Goal: Information Seeking & Learning: Learn about a topic

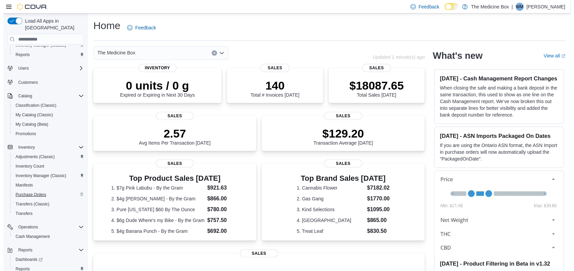
scroll to position [44, 0]
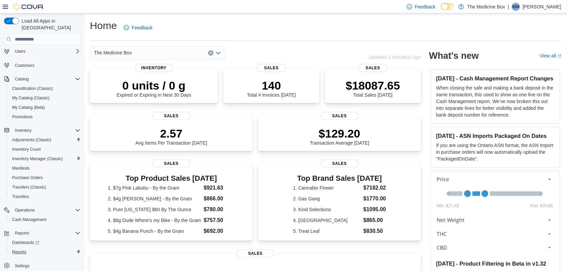
click at [35, 248] on div "Reports" at bounding box center [44, 252] width 71 height 8
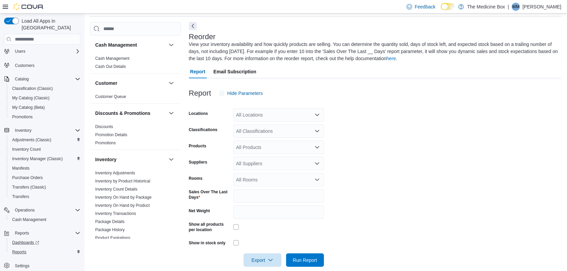
scroll to position [29, 0]
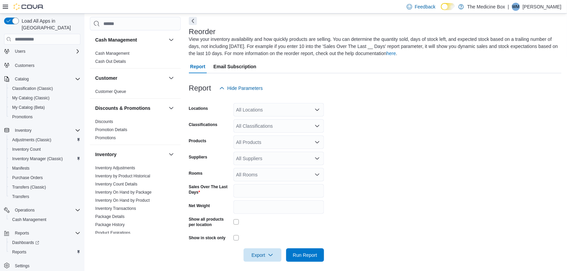
click at [312, 117] on form "Locations All Locations Classifications All Classifications Products All Produc…" at bounding box center [375, 178] width 373 height 167
click at [312, 113] on div "All Locations" at bounding box center [279, 110] width 91 height 14
click at [288, 120] on div "The Medicine Box" at bounding box center [279, 121] width 82 height 7
click at [411, 109] on form "Locations The Medicine Box Classifications All Classifications Products All Pro…" at bounding box center [375, 178] width 373 height 167
click at [266, 129] on div "All Classifications" at bounding box center [279, 126] width 91 height 14
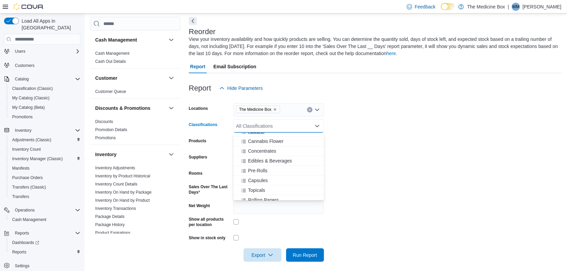
click at [264, 134] on span "Apparel" at bounding box center [256, 131] width 16 height 7
click at [257, 125] on icon "Remove Apparel from selection in this group" at bounding box center [256, 125] width 3 height 3
click at [259, 125] on div "All Classifications Combo box. Selected. Combo box input. All Classifications. …" at bounding box center [279, 126] width 91 height 14
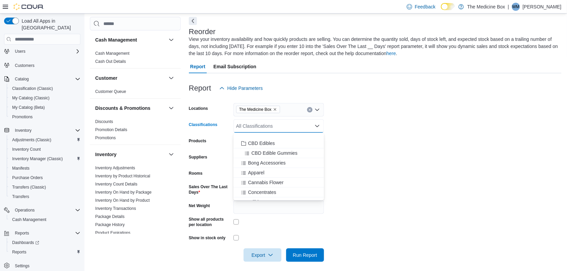
scroll to position [85, 0]
click at [276, 138] on span "Cannabis Flower" at bounding box center [265, 141] width 35 height 7
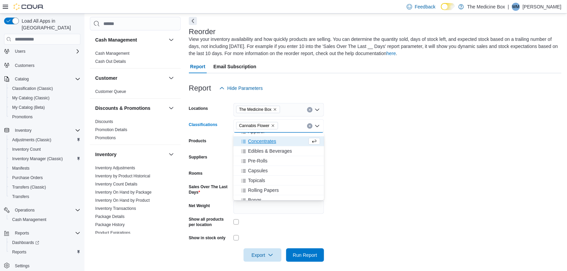
click at [384, 146] on form "Locations The Medicine Box Classifications Cannabis Flower Combo box. Selected.…" at bounding box center [375, 178] width 373 height 167
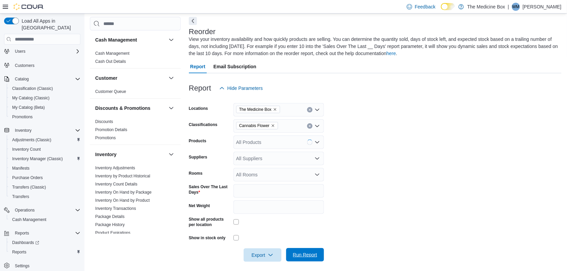
click at [318, 248] on span "Run Report" at bounding box center [305, 255] width 30 height 14
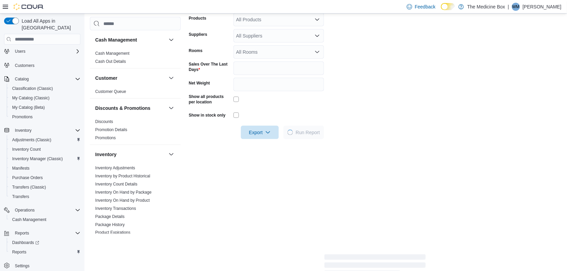
scroll to position [156, 0]
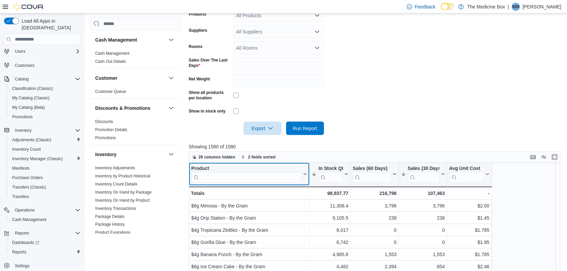
click at [261, 172] on input "search" at bounding box center [246, 177] width 111 height 11
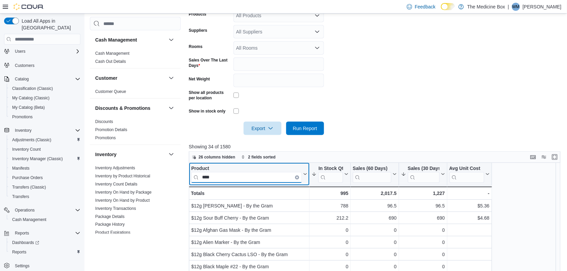
type input "****"
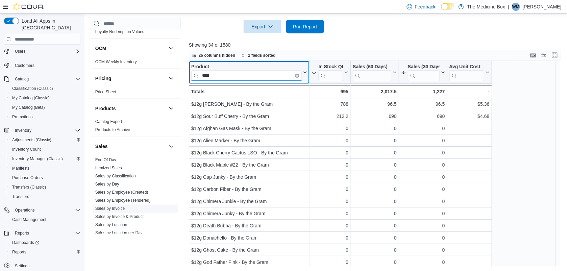
scroll to position [306, 0]
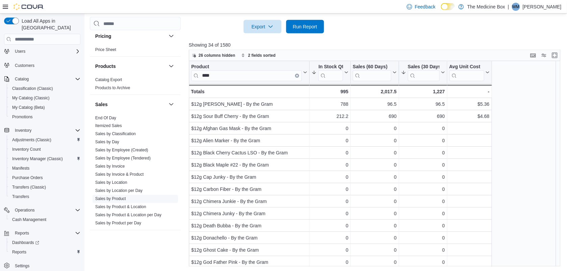
click at [107, 200] on link "Sales by Product" at bounding box center [110, 199] width 31 height 5
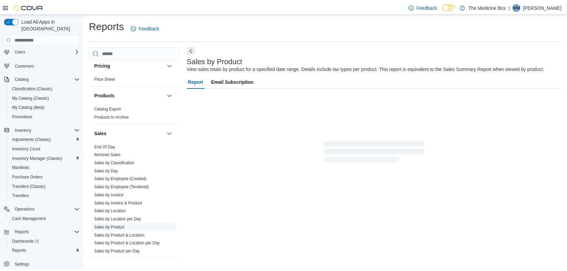
scroll to position [6, 0]
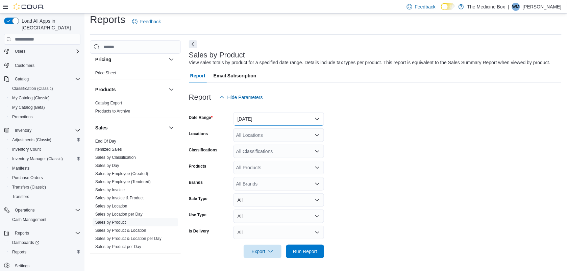
click at [292, 114] on button "[DATE]" at bounding box center [279, 119] width 91 height 14
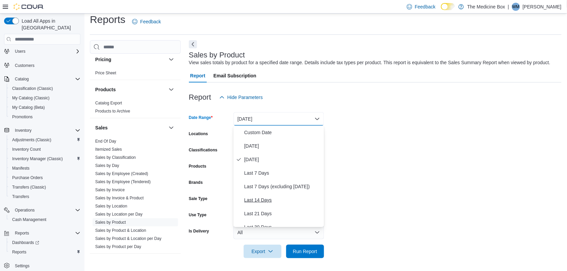
scroll to position [42, 0]
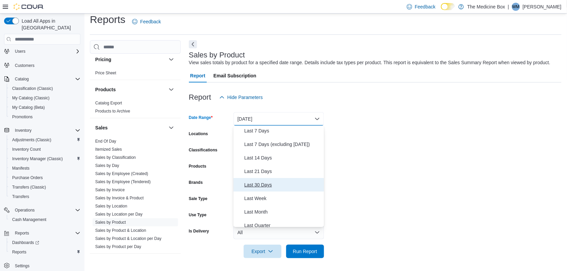
click at [271, 178] on button "Last 30 Days" at bounding box center [279, 185] width 91 height 14
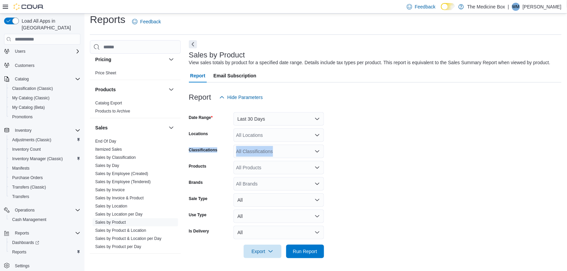
click at [428, 141] on form "Date Range Last 30 Days Locations All Locations Classifications All Classificat…" at bounding box center [375, 181] width 373 height 154
click at [298, 134] on div "All Locations" at bounding box center [279, 135] width 91 height 14
click at [276, 149] on span "The Medicine Box" at bounding box center [264, 146] width 38 height 7
click at [351, 186] on form "Date Range Last 30 Days Locations The Medicine Box Combo box. Selected. The Med…" at bounding box center [375, 181] width 373 height 154
click at [253, 167] on div "All Products" at bounding box center [279, 168] width 91 height 14
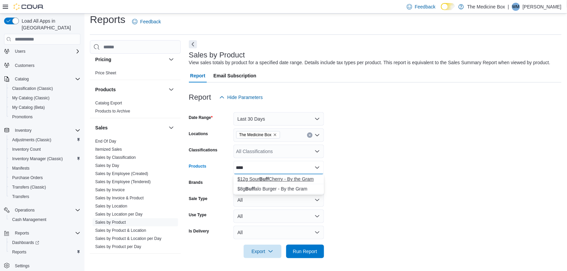
type input "****"
click at [251, 179] on div "$12g Sour Buff Cherry - By the Gram" at bounding box center [279, 179] width 82 height 7
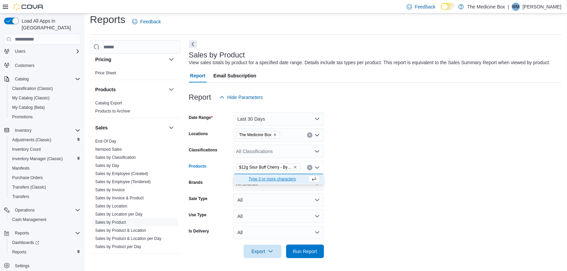
click at [364, 164] on form "Date Range Last 30 Days Locations The Medicine Box Classifications All Classifi…" at bounding box center [375, 181] width 373 height 154
click at [299, 251] on span "Run Report" at bounding box center [305, 251] width 24 height 7
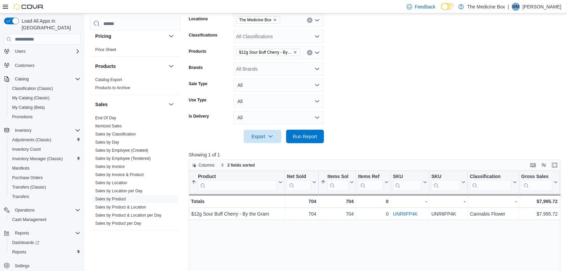
scroll to position [133, 0]
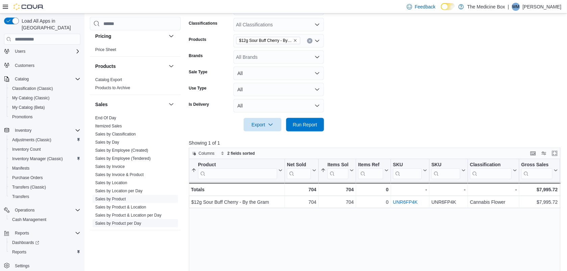
click at [138, 225] on link "Sales by Product per Day" at bounding box center [118, 223] width 46 height 5
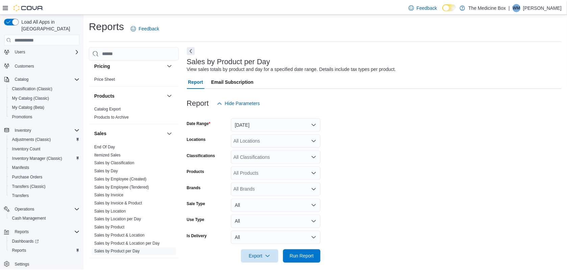
scroll to position [6, 0]
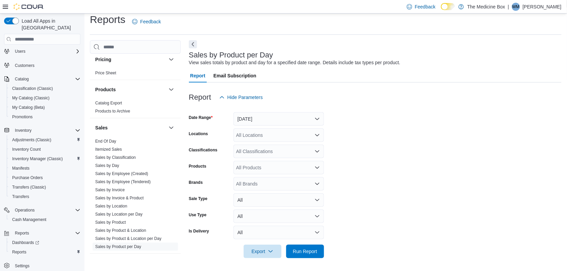
click at [283, 111] on div at bounding box center [375, 108] width 373 height 8
click at [280, 122] on button "[DATE]" at bounding box center [279, 119] width 91 height 14
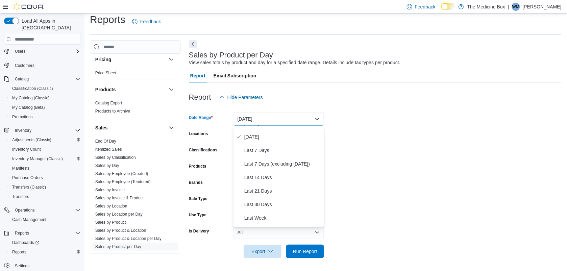
scroll to position [42, 0]
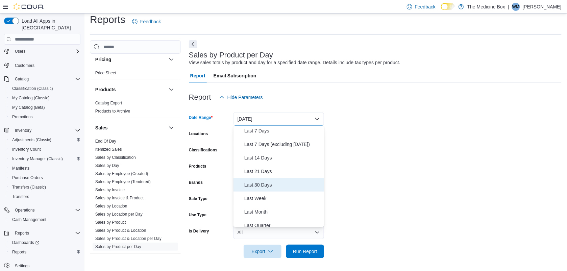
click at [269, 183] on span "Last 30 Days" at bounding box center [282, 185] width 77 height 8
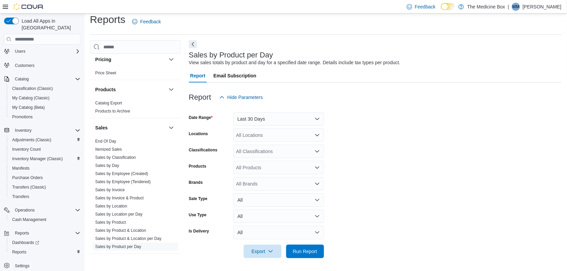
click at [426, 127] on form "Date Range Last 30 Days Locations All Locations Classifications All Classificat…" at bounding box center [375, 181] width 373 height 154
click at [308, 135] on div "All Locations" at bounding box center [279, 135] width 91 height 14
click at [269, 141] on div "All Locations Combo box. Selected. Combo box input. All Locations. Type some te…" at bounding box center [279, 135] width 91 height 14
click at [268, 145] on span "The Medicine Box" at bounding box center [264, 146] width 38 height 7
click at [388, 127] on form "Date Range Last 30 Days Locations The Medicine Box Combo box. Selected. The Med…" at bounding box center [375, 181] width 373 height 154
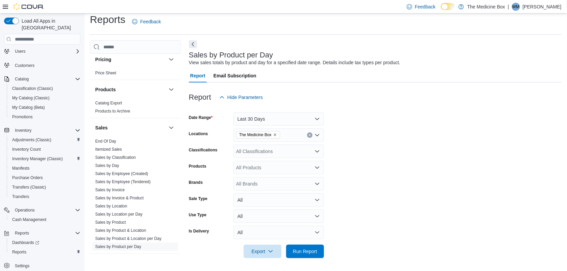
click at [281, 168] on div "All Products" at bounding box center [279, 168] width 91 height 14
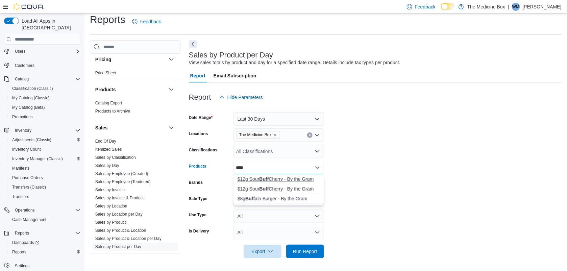
type input "****"
click at [309, 177] on div "$12g Sour Buff Cherry - By the Gram" at bounding box center [279, 179] width 82 height 7
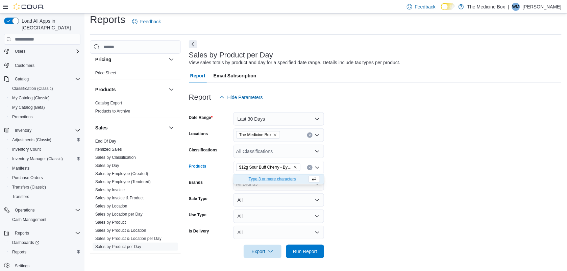
click at [303, 242] on div at bounding box center [375, 241] width 373 height 5
click at [305, 247] on span "Run Report" at bounding box center [305, 251] width 30 height 14
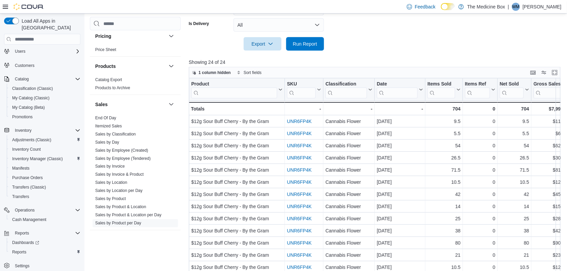
scroll to position [217, 0]
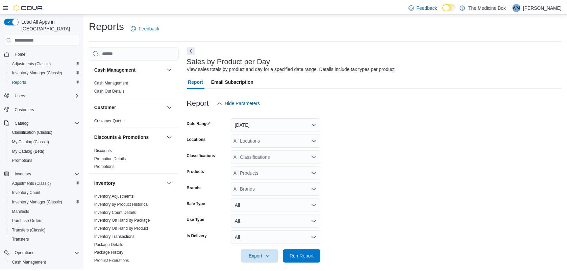
scroll to position [6, 0]
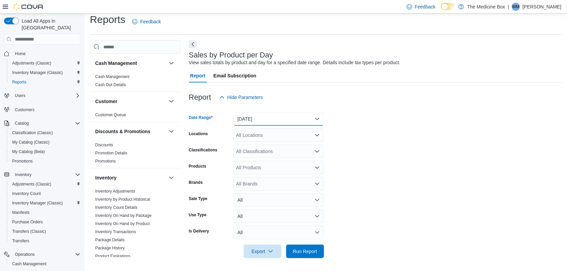
click at [284, 123] on button "[DATE]" at bounding box center [279, 119] width 91 height 14
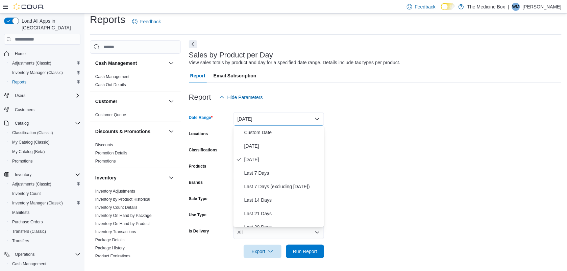
click at [374, 176] on form "Date Range Yesterday Locations All Locations Classifications All Classification…" at bounding box center [375, 181] width 373 height 154
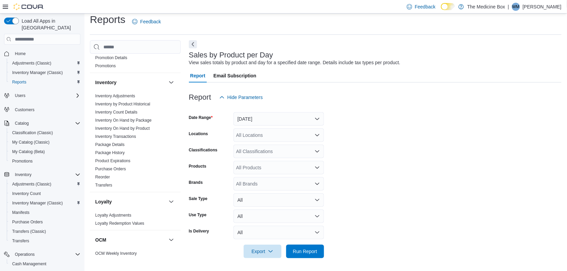
scroll to position [95, 0]
click at [111, 179] on span "Reorder" at bounding box center [136, 178] width 86 height 8
click at [108, 179] on link "Reorder" at bounding box center [102, 177] width 15 height 5
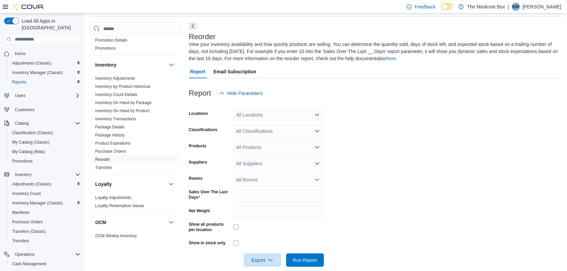
scroll to position [29, 0]
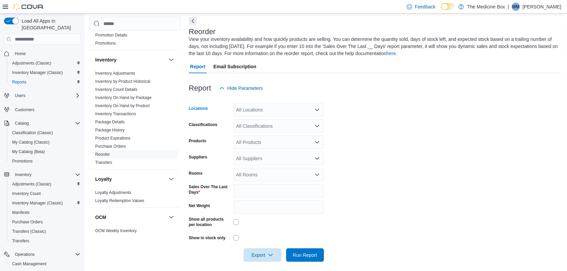
click at [316, 109] on icon "Open list of options" at bounding box center [317, 109] width 5 height 5
click at [282, 122] on span "The Medicine Box" at bounding box center [264, 121] width 38 height 7
click at [394, 119] on form "Locations The Medicine Box Combo box. Selected. The Medicine Box. Press Backspa…" at bounding box center [375, 178] width 373 height 167
click at [317, 129] on div "All Classifications" at bounding box center [279, 126] width 91 height 14
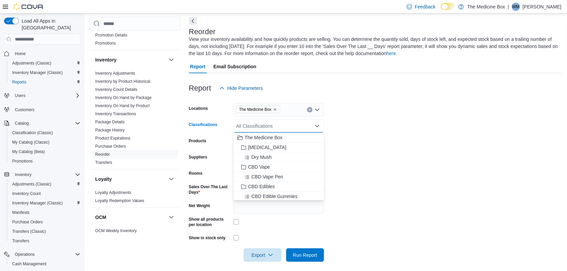
click at [315, 122] on div "All Classifications Combo box. Selected. Combo box input. All Classifications. …" at bounding box center [279, 126] width 91 height 14
click at [273, 140] on span "Cannabis Flower" at bounding box center [265, 141] width 35 height 7
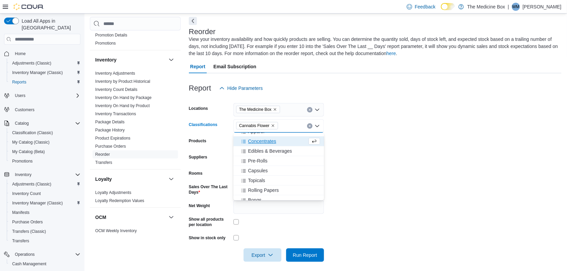
click at [444, 144] on form "Locations The Medicine Box Classifications Cannabis Flower Combo box. Selected.…" at bounding box center [375, 178] width 373 height 167
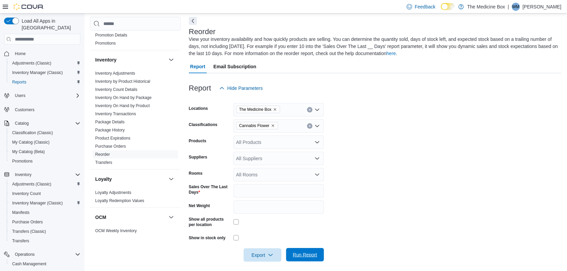
click at [318, 248] on span "Run Report" at bounding box center [305, 255] width 30 height 14
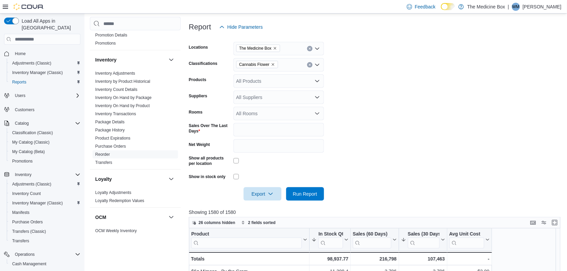
scroll to position [169, 0]
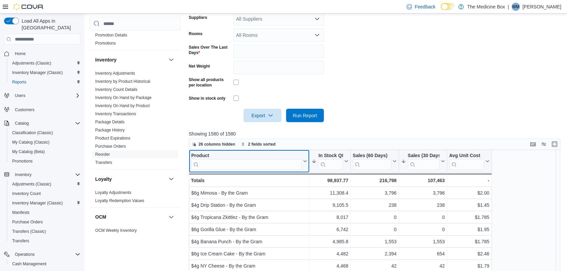
click at [252, 156] on div "Product" at bounding box center [246, 156] width 111 height 6
click at [249, 163] on input "search" at bounding box center [246, 164] width 111 height 11
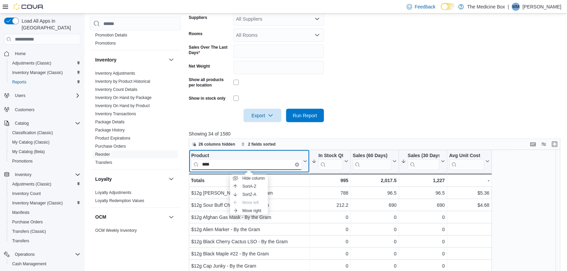
type input "****"
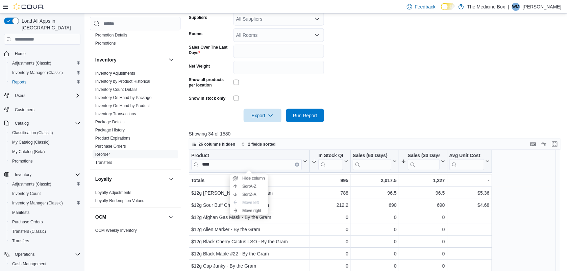
click at [518, 96] on form "Locations The Medicine Box Classifications Cannabis Flower Products All Product…" at bounding box center [377, 38] width 376 height 167
click at [482, 103] on div at bounding box center [377, 105] width 376 height 5
click at [382, 112] on form "Locations The Medicine Box Classifications Cannabis Flower Products All Product…" at bounding box center [377, 38] width 376 height 167
click at [355, 130] on p "Showing 34 of 1580" at bounding box center [377, 133] width 376 height 7
